Goal: Task Accomplishment & Management: Manage account settings

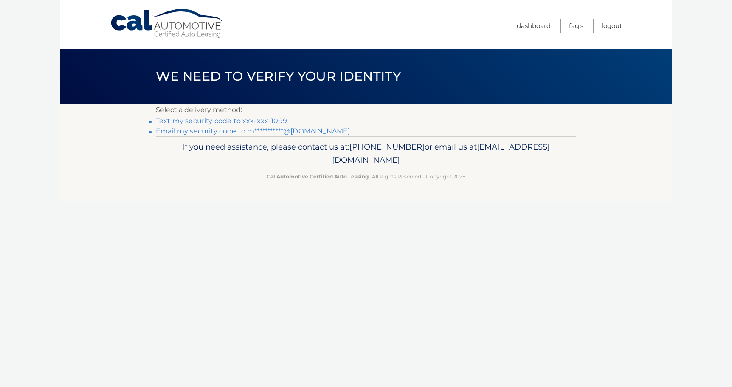
click at [239, 120] on link "Text my security code to xxx-xxx-1099" at bounding box center [221, 121] width 131 height 8
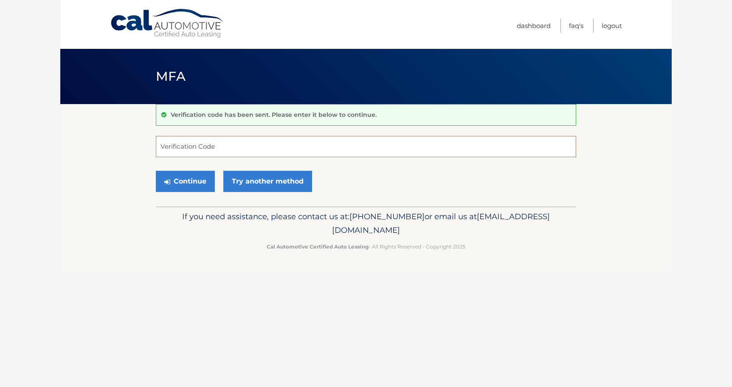
click at [251, 148] on input "Verification Code" at bounding box center [366, 146] width 420 height 21
type input "739824"
click at [207, 172] on button "Continue" at bounding box center [185, 181] width 59 height 21
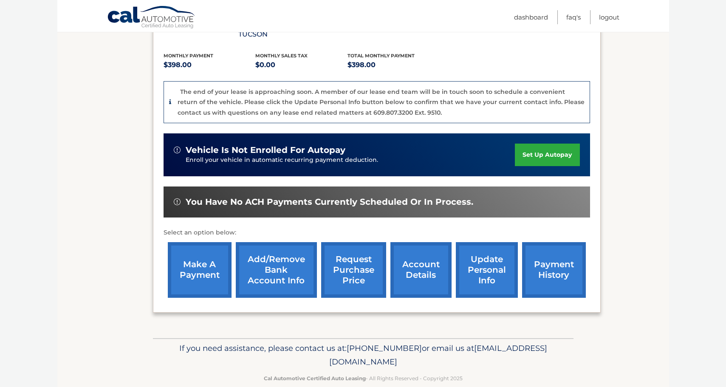
scroll to position [180, 0]
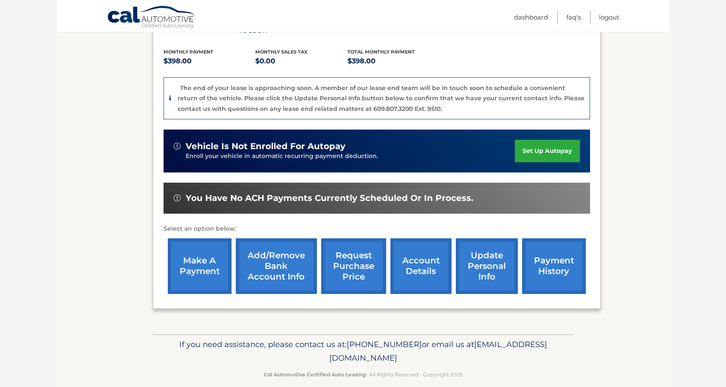
click at [417, 253] on link "account details" at bounding box center [420, 266] width 61 height 56
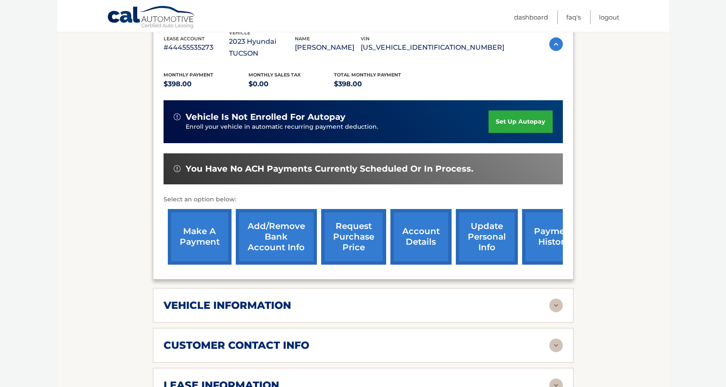
scroll to position [255, 0]
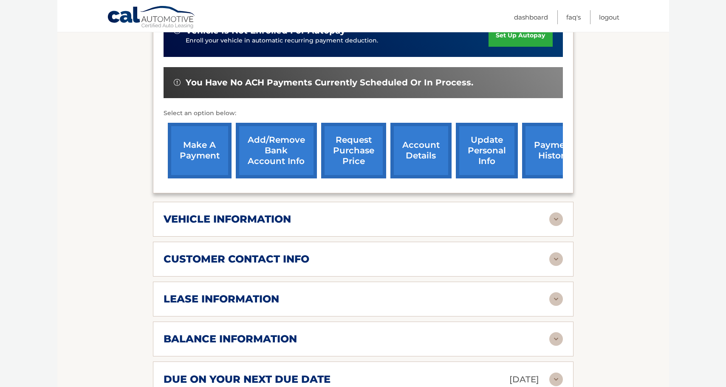
click at [354, 253] on div "customer contact info" at bounding box center [356, 259] width 386 height 13
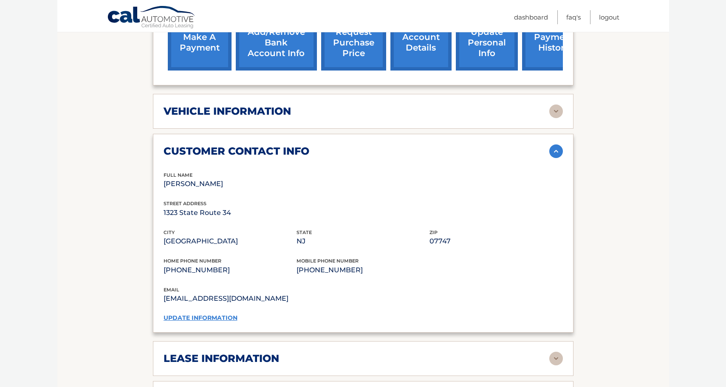
scroll to position [382, 0]
